Goal: Task Accomplishment & Management: Complete application form

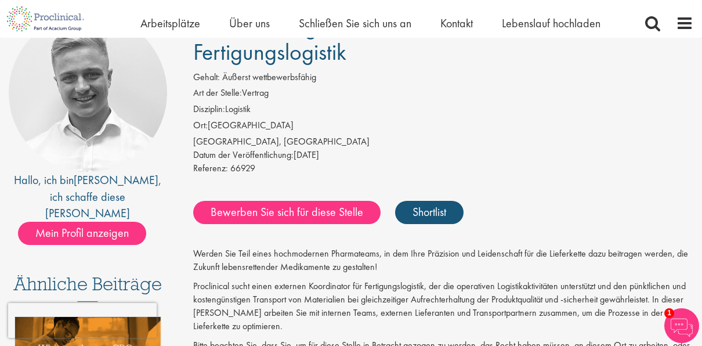
drag, startPoint x: 581, startPoint y: 152, endPoint x: 576, endPoint y: 158, distance: 7.9
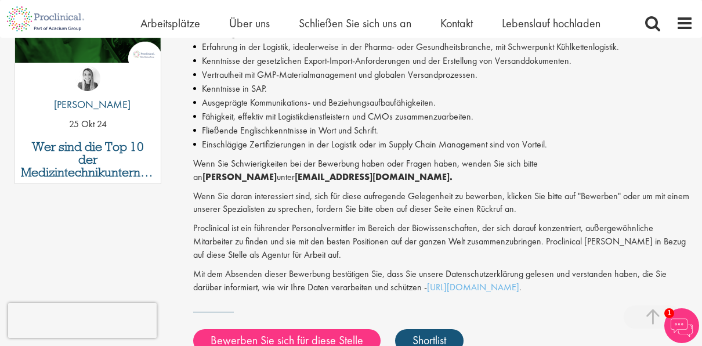
scroll to position [696, 0]
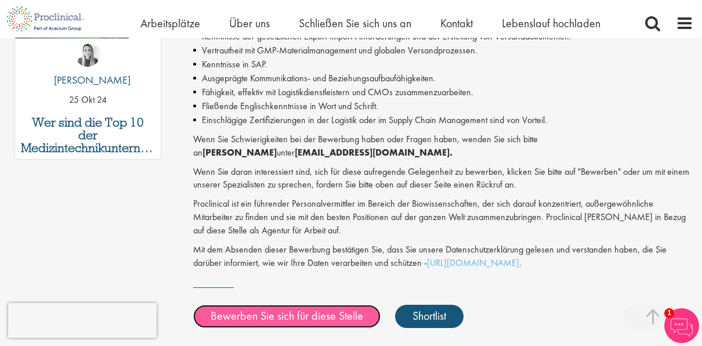
click at [304, 309] on link "Bewerben Sie sich für diese Stelle" at bounding box center [286, 316] width 187 height 23
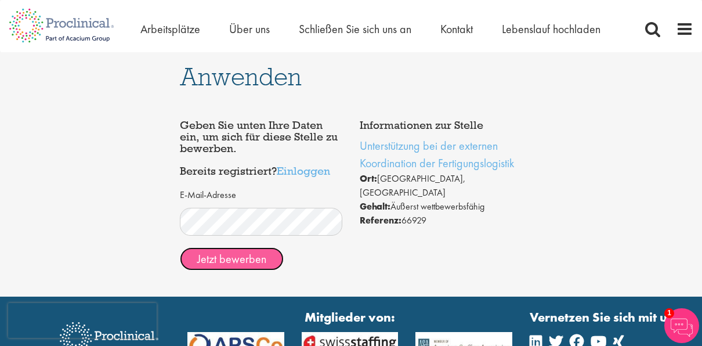
click at [240, 258] on button "Jetzt bewerben" at bounding box center [232, 258] width 104 height 23
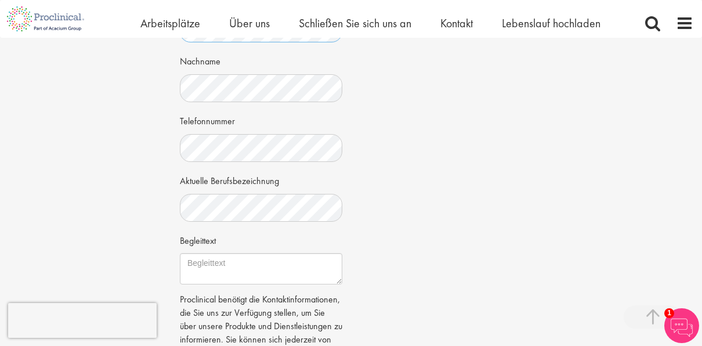
scroll to position [290, 0]
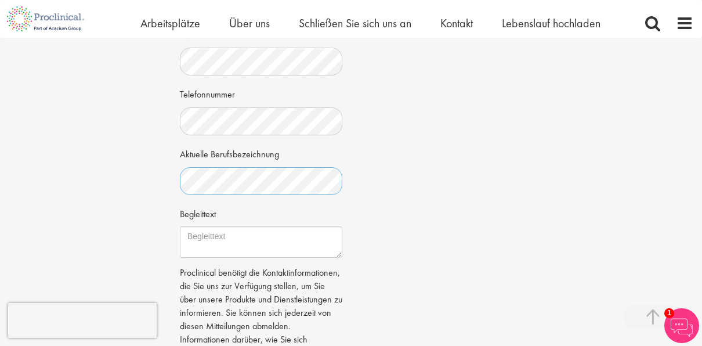
click at [0, 181] on html "This website uses cookies. By continuing to use this site, you are giving your …" at bounding box center [351, 164] width 702 height 908
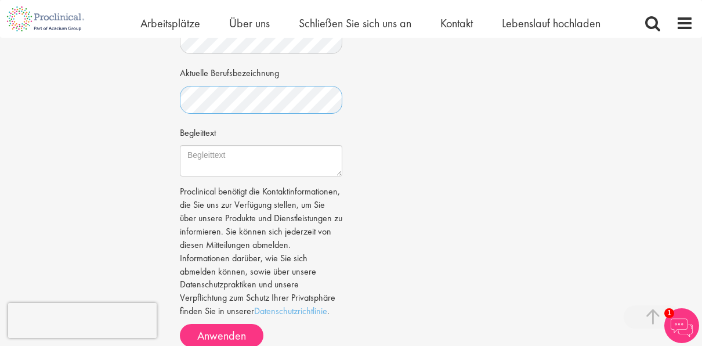
scroll to position [406, 0]
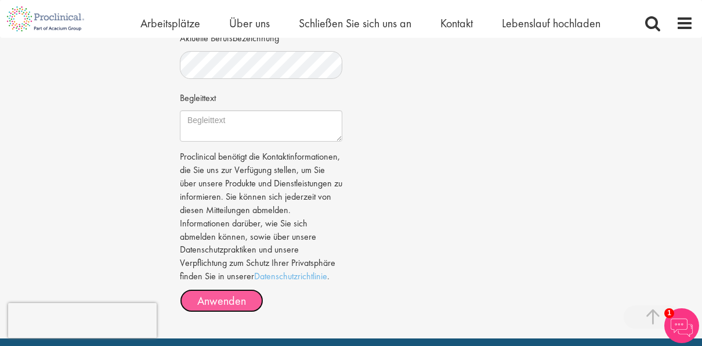
click at [225, 308] on span "Anwenden" at bounding box center [221, 300] width 49 height 15
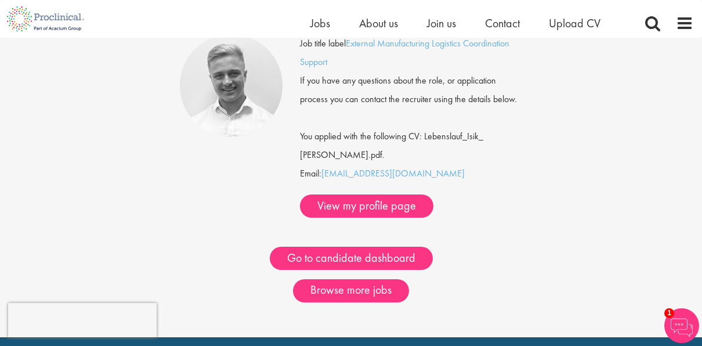
scroll to position [116, 0]
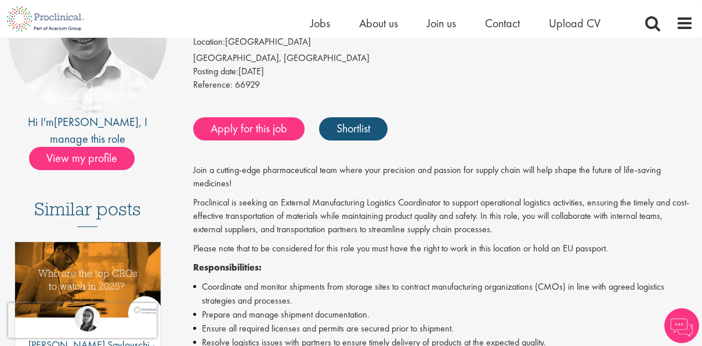
scroll to position [58, 0]
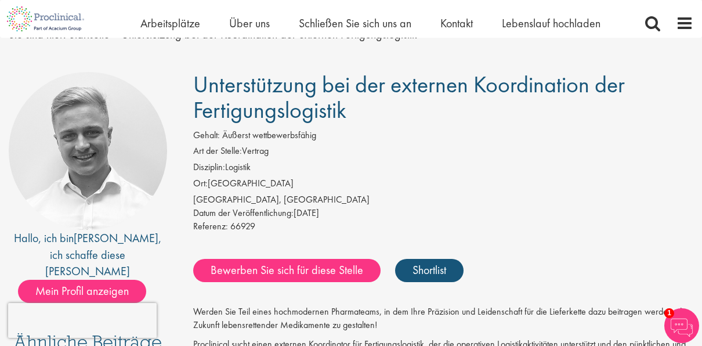
drag, startPoint x: 370, startPoint y: 120, endPoint x: 183, endPoint y: 78, distance: 190.9
copy span "Unterstützung bei der externen Koordination der Fertigungslogistik"
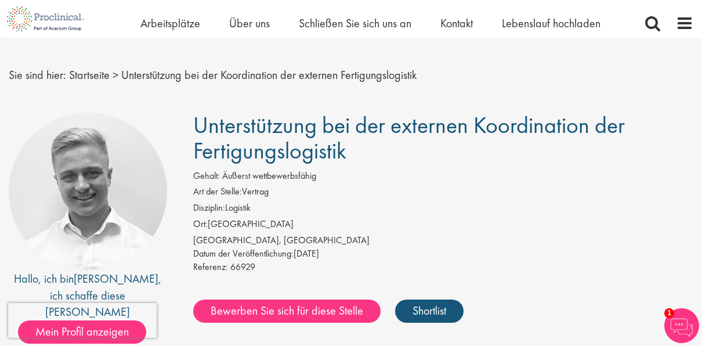
scroll to position [0, 0]
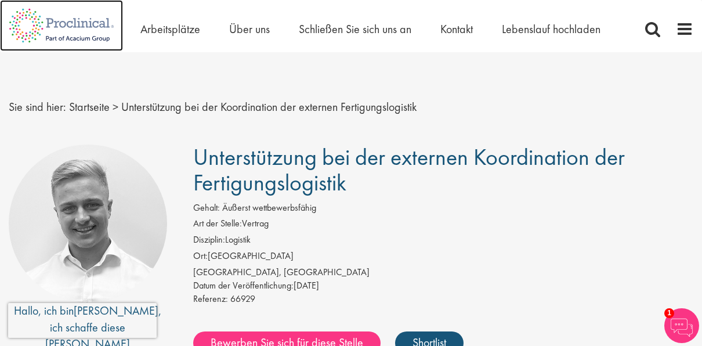
click at [101, 25] on img at bounding box center [61, 25] width 123 height 51
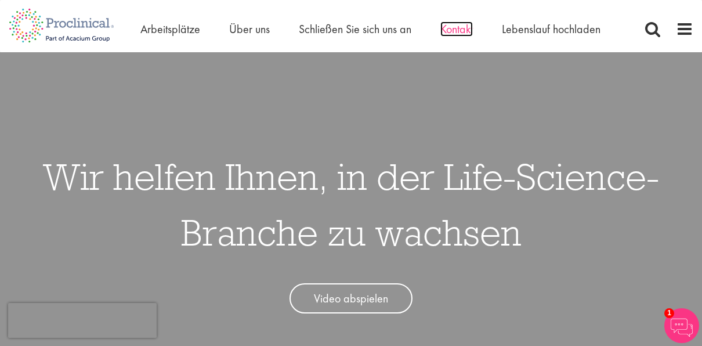
click at [467, 30] on span "Kontakt" at bounding box center [457, 28] width 33 height 15
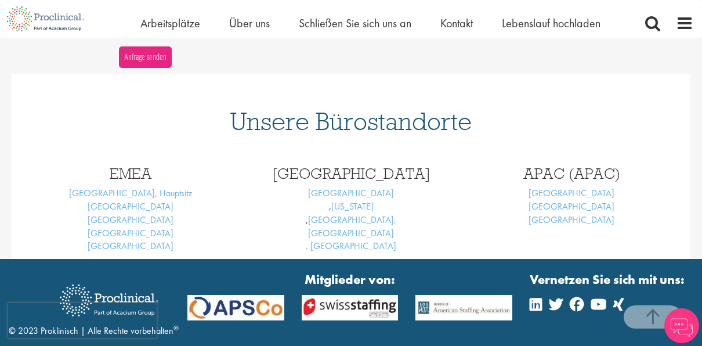
scroll to position [464, 0]
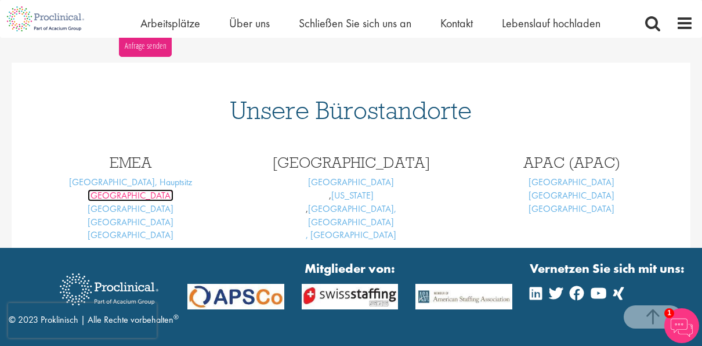
click at [132, 200] on link "[GEOGRAPHIC_DATA]" at bounding box center [131, 195] width 86 height 12
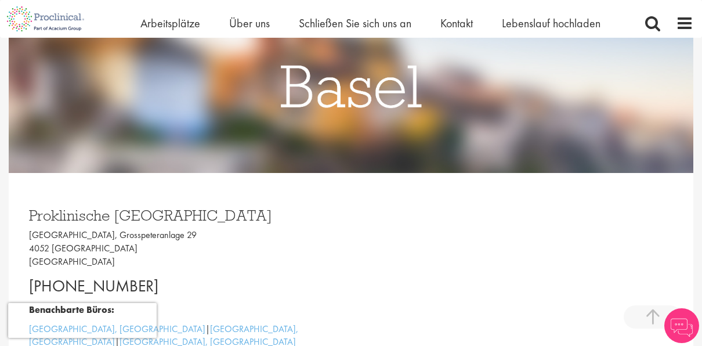
scroll to position [290, 0]
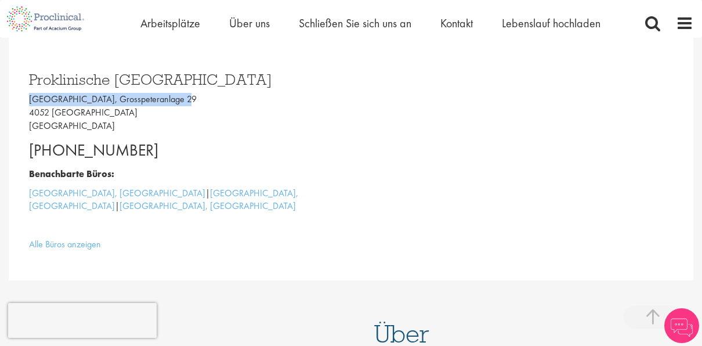
drag, startPoint x: 187, startPoint y: 99, endPoint x: 31, endPoint y: 99, distance: 156.7
click at [31, 100] on p "[GEOGRAPHIC_DATA], [STREET_ADDRESS]" at bounding box center [185, 113] width 313 height 40
click at [191, 93] on p "[GEOGRAPHIC_DATA], [STREET_ADDRESS]" at bounding box center [185, 113] width 313 height 40
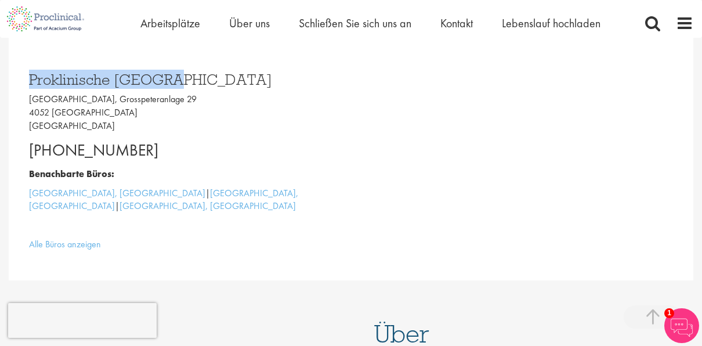
drag, startPoint x: 181, startPoint y: 85, endPoint x: 30, endPoint y: 86, distance: 151.5
click at [30, 86] on h3 "Proklinische [GEOGRAPHIC_DATA]" at bounding box center [185, 79] width 313 height 15
copy h3 "Proklinische [GEOGRAPHIC_DATA]"
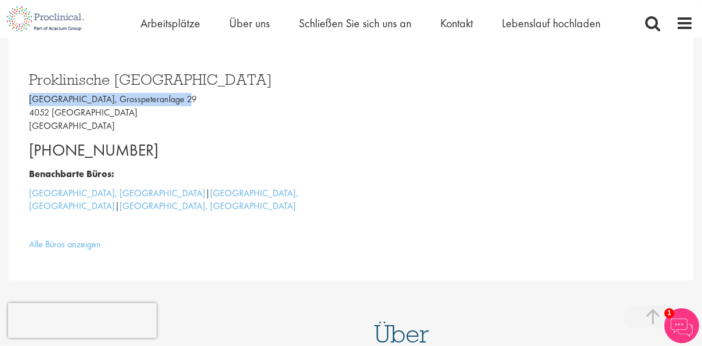
drag, startPoint x: 155, startPoint y: 103, endPoint x: 24, endPoint y: 101, distance: 131.2
click at [24, 101] on div "[GEOGRAPHIC_DATA] [GEOGRAPHIC_DATA], [STREET_ADDRESS] [PHONE_NUMBER] Benachbart…" at bounding box center [185, 158] width 331 height 197
copy p "[GEOGRAPHIC_DATA], Grosspeteranlage 29"
